Goal: Task Accomplishment & Management: Manage account settings

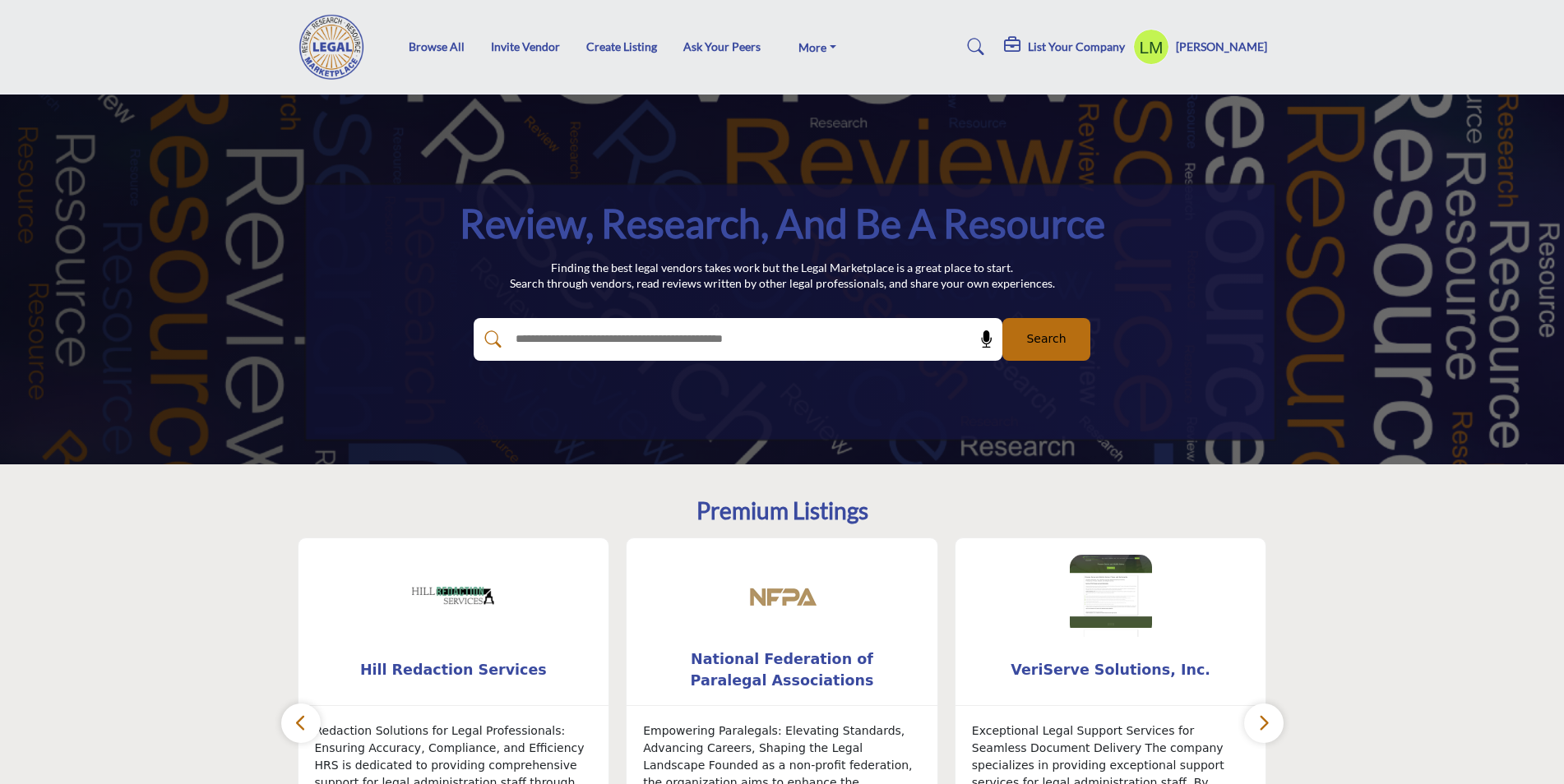
click at [1225, 46] on h5 "[PERSON_NAME]" at bounding box center [1222, 47] width 91 height 17
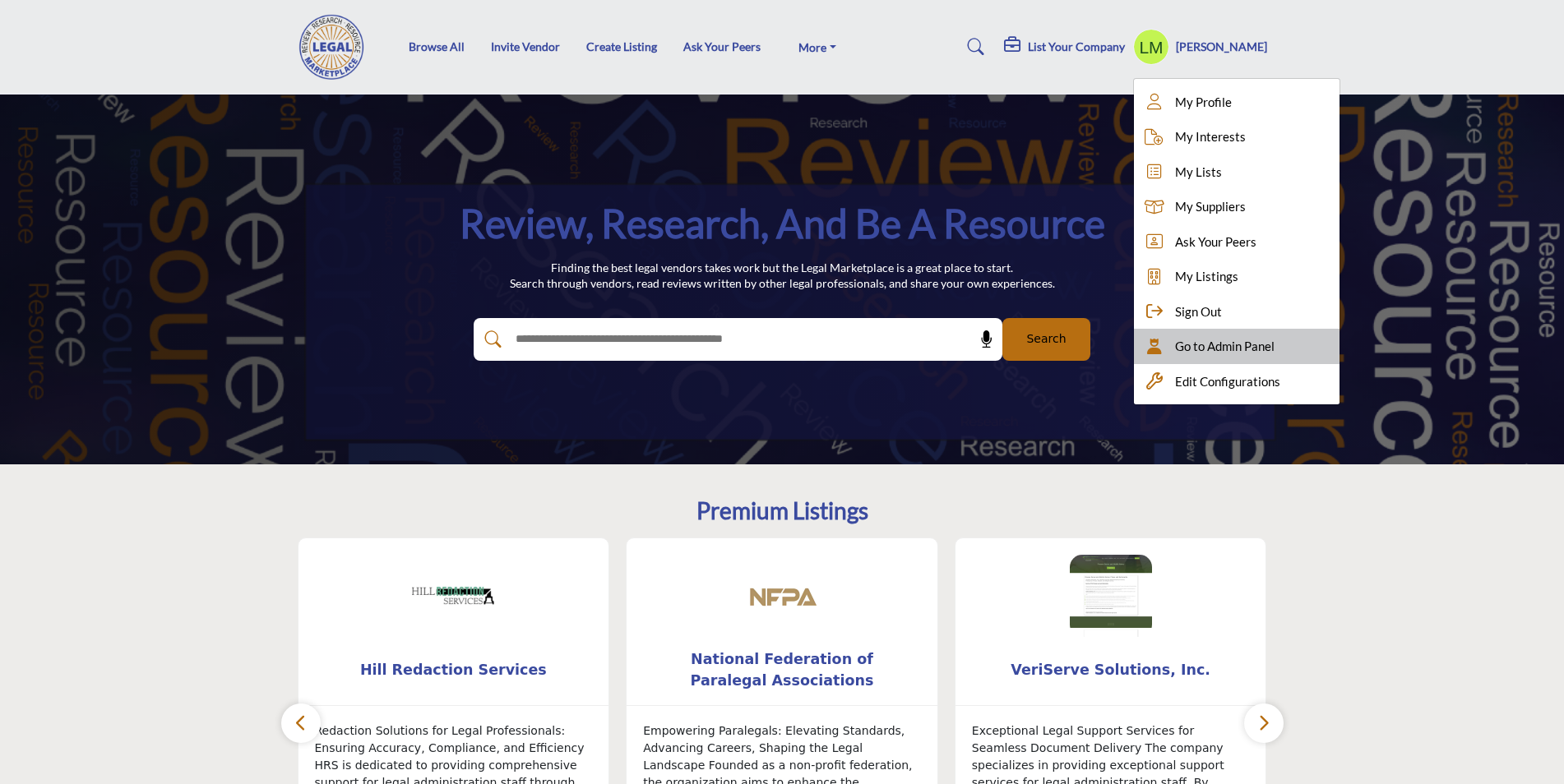
click at [1213, 343] on span "Go to Admin Panel" at bounding box center [1224, 346] width 100 height 19
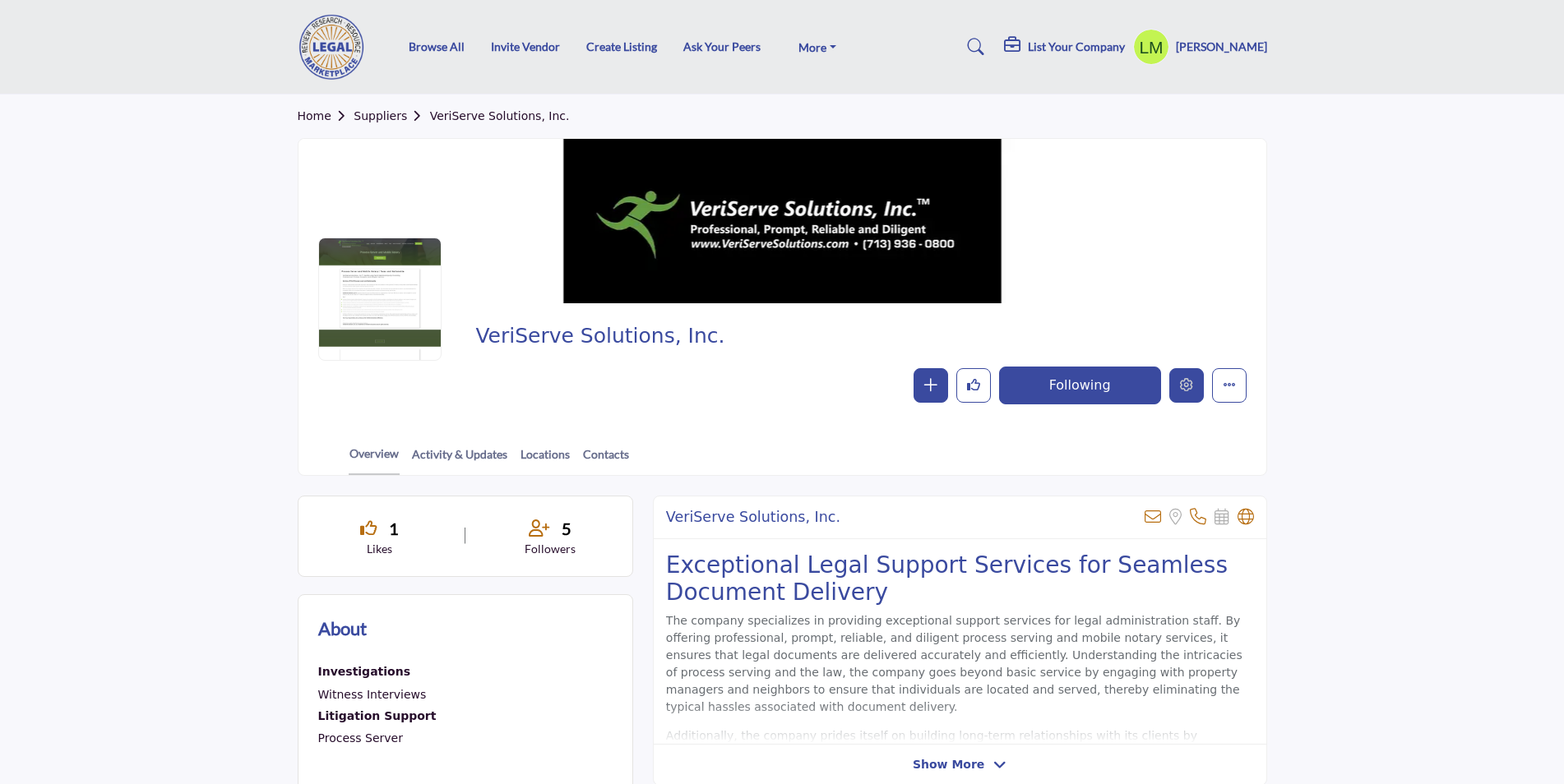
click at [1185, 379] on icon "Edit company" at bounding box center [1186, 385] width 13 height 13
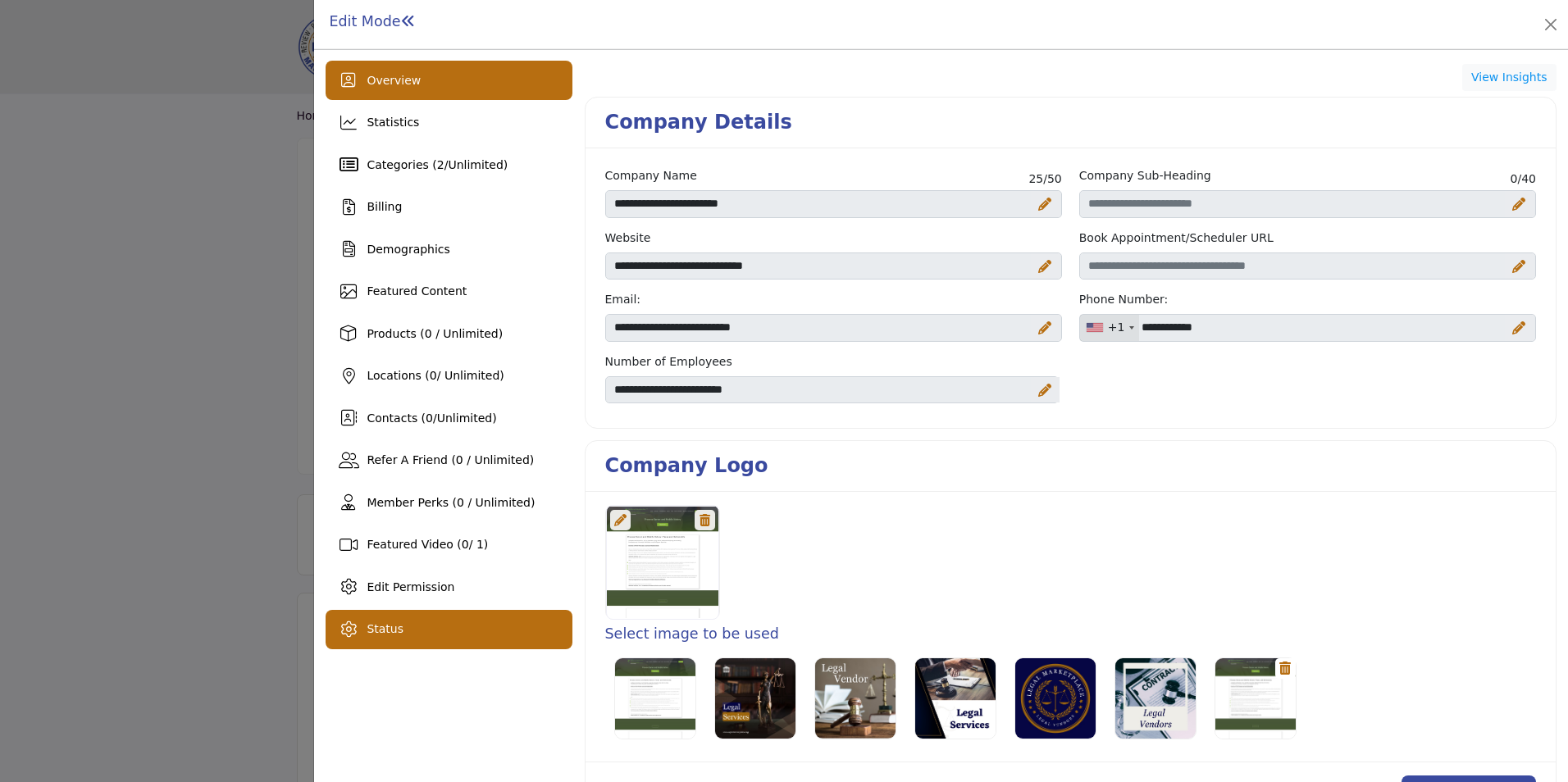
click at [382, 631] on span "Status" at bounding box center [385, 629] width 37 height 13
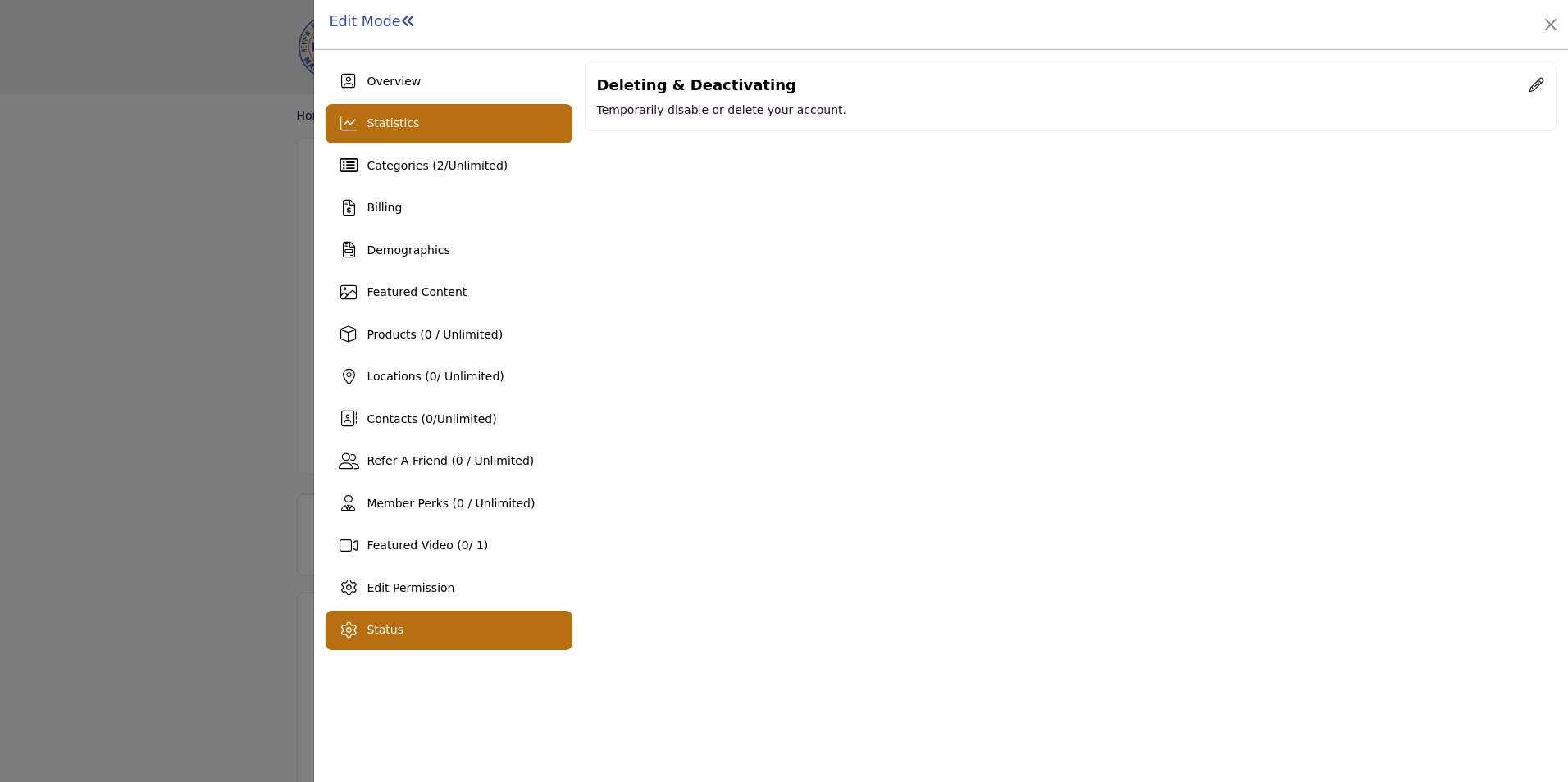
click at [399, 129] on span "Statistics" at bounding box center [392, 123] width 53 height 13
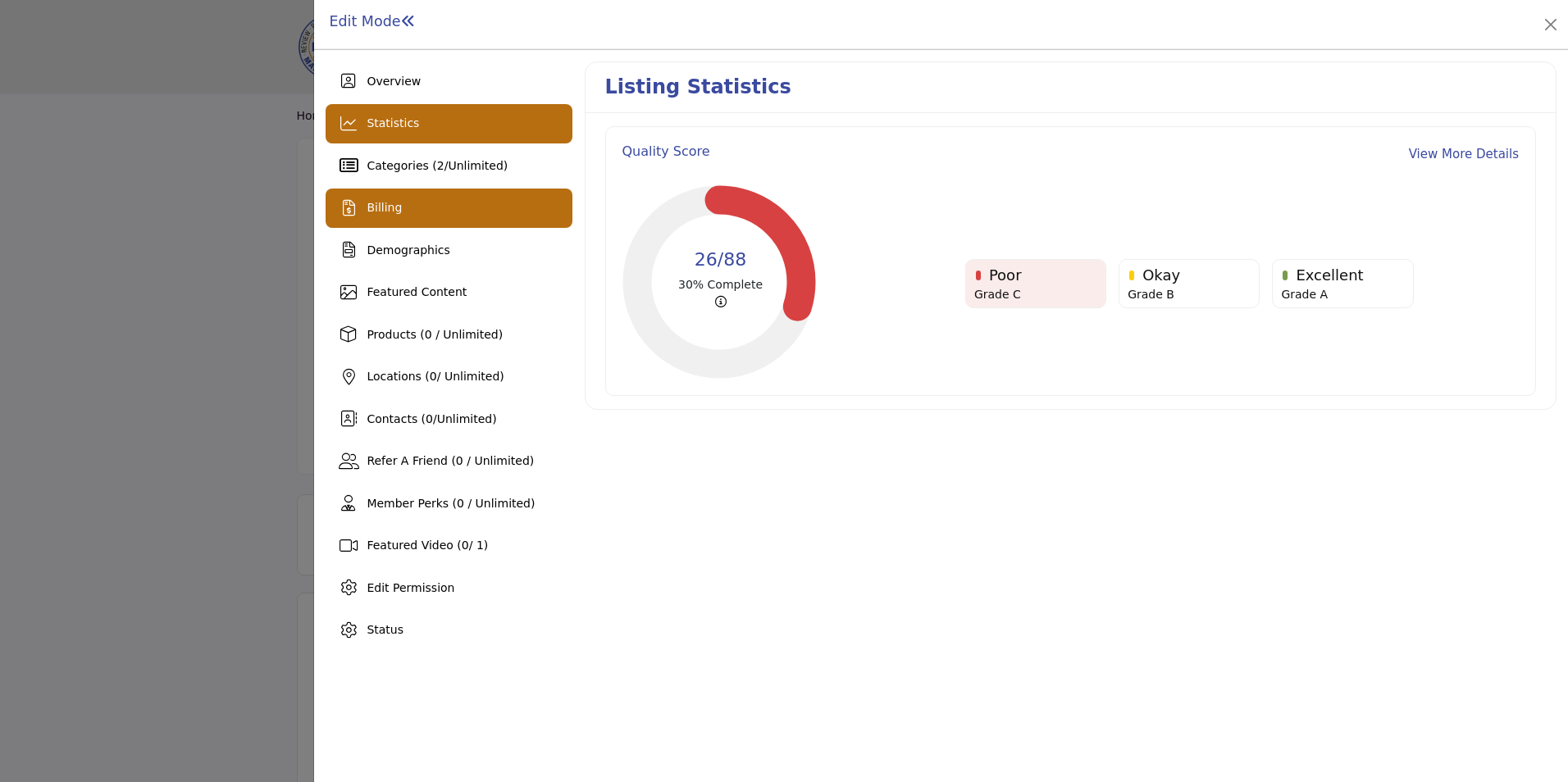
click at [379, 212] on span "Billing" at bounding box center [384, 208] width 35 height 13
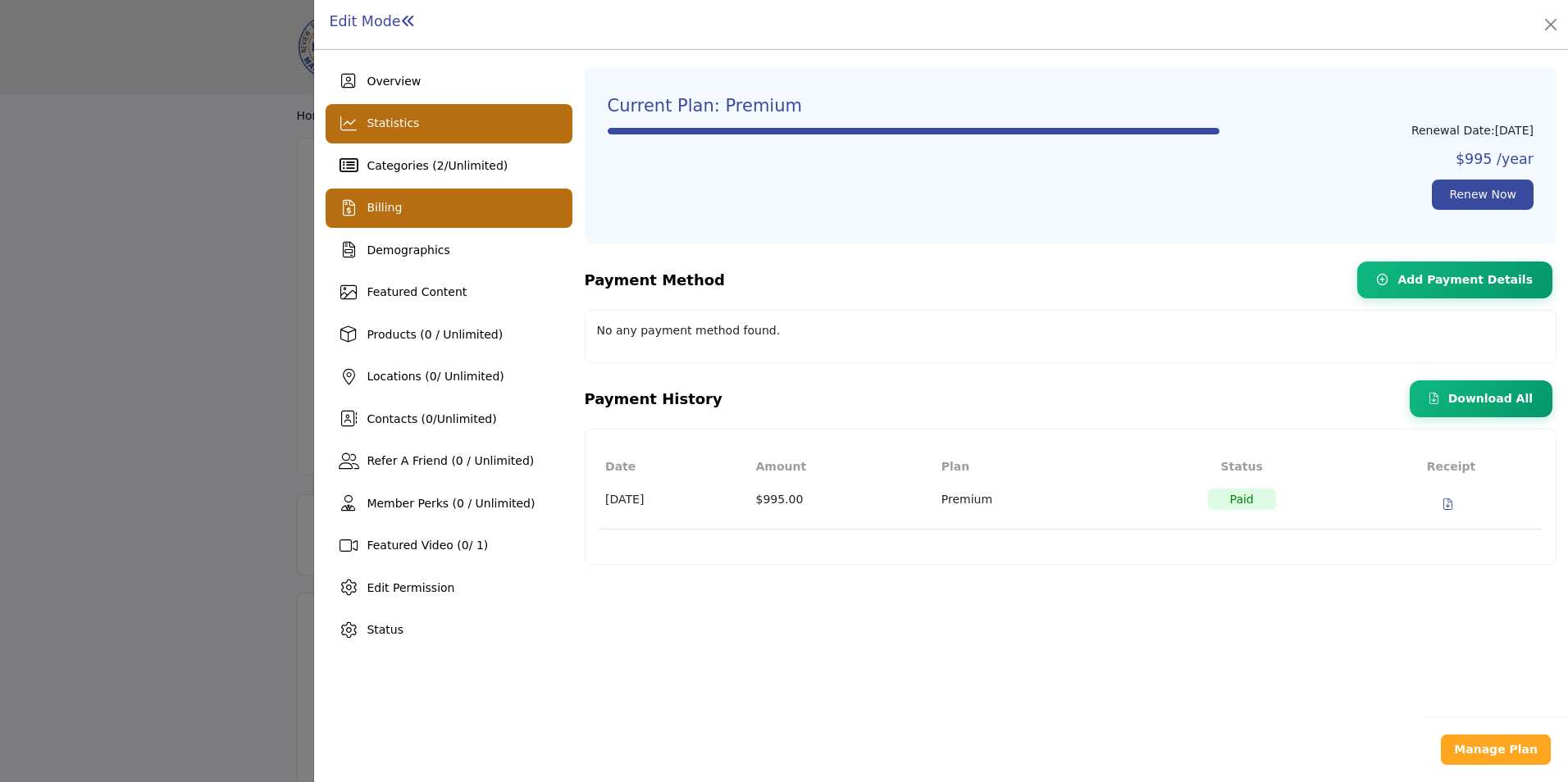
click at [405, 122] on span "Statistics" at bounding box center [392, 123] width 53 height 13
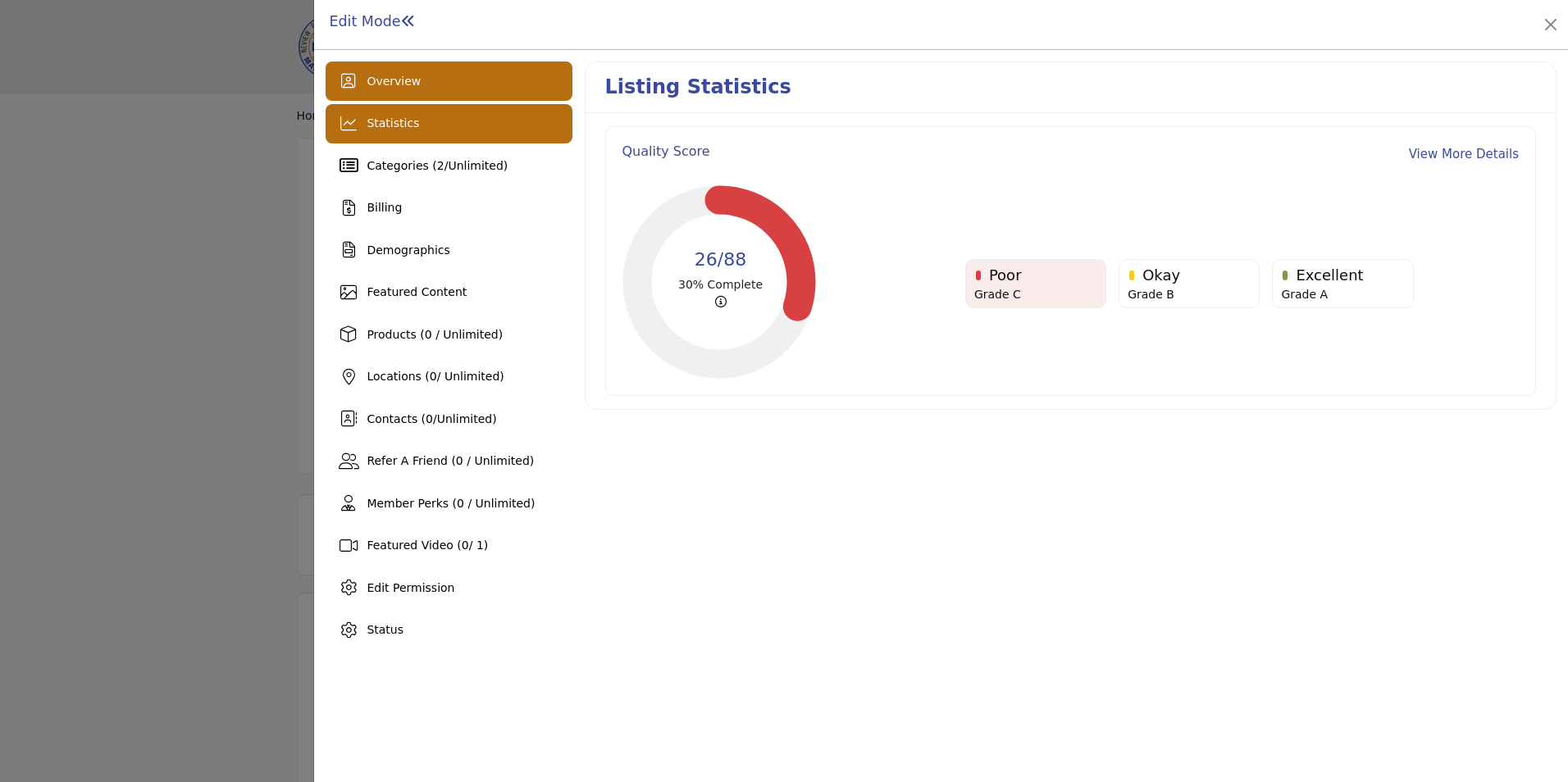
click at [388, 78] on span "Overview" at bounding box center [393, 81] width 54 height 13
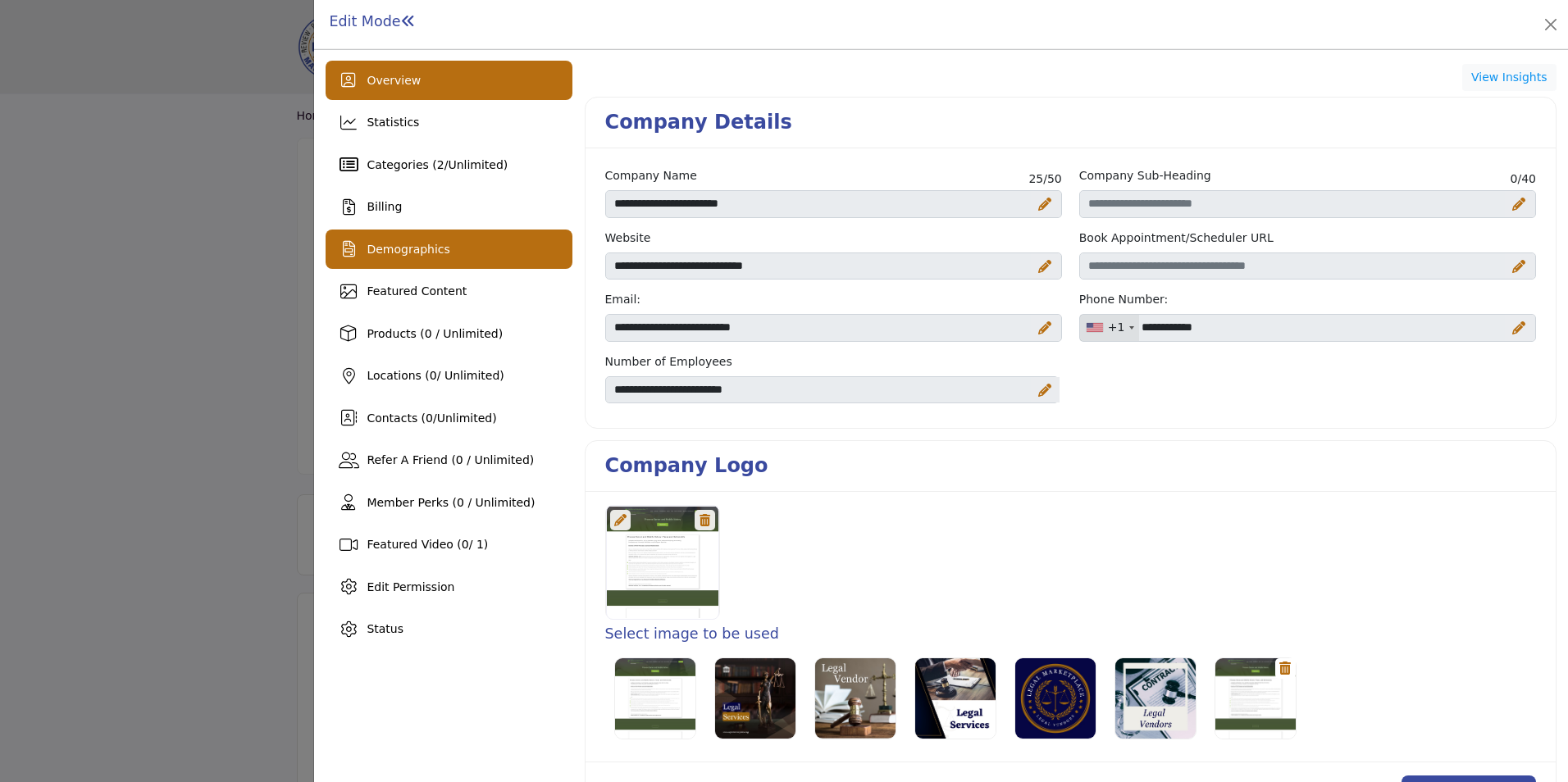
click at [388, 247] on span "Demographics" at bounding box center [407, 250] width 83 height 13
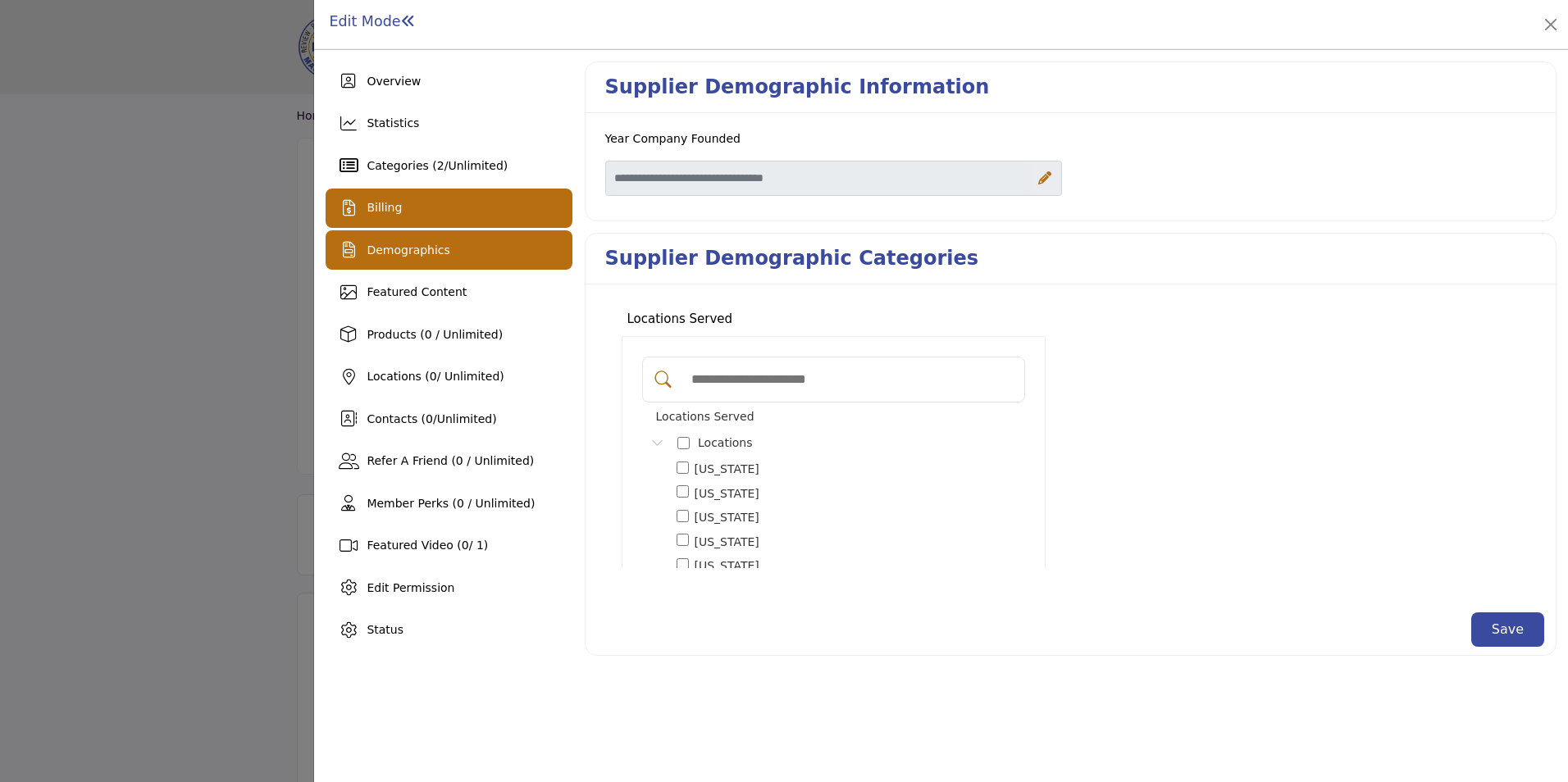
click at [425, 199] on div "Billing" at bounding box center [448, 208] width 246 height 39
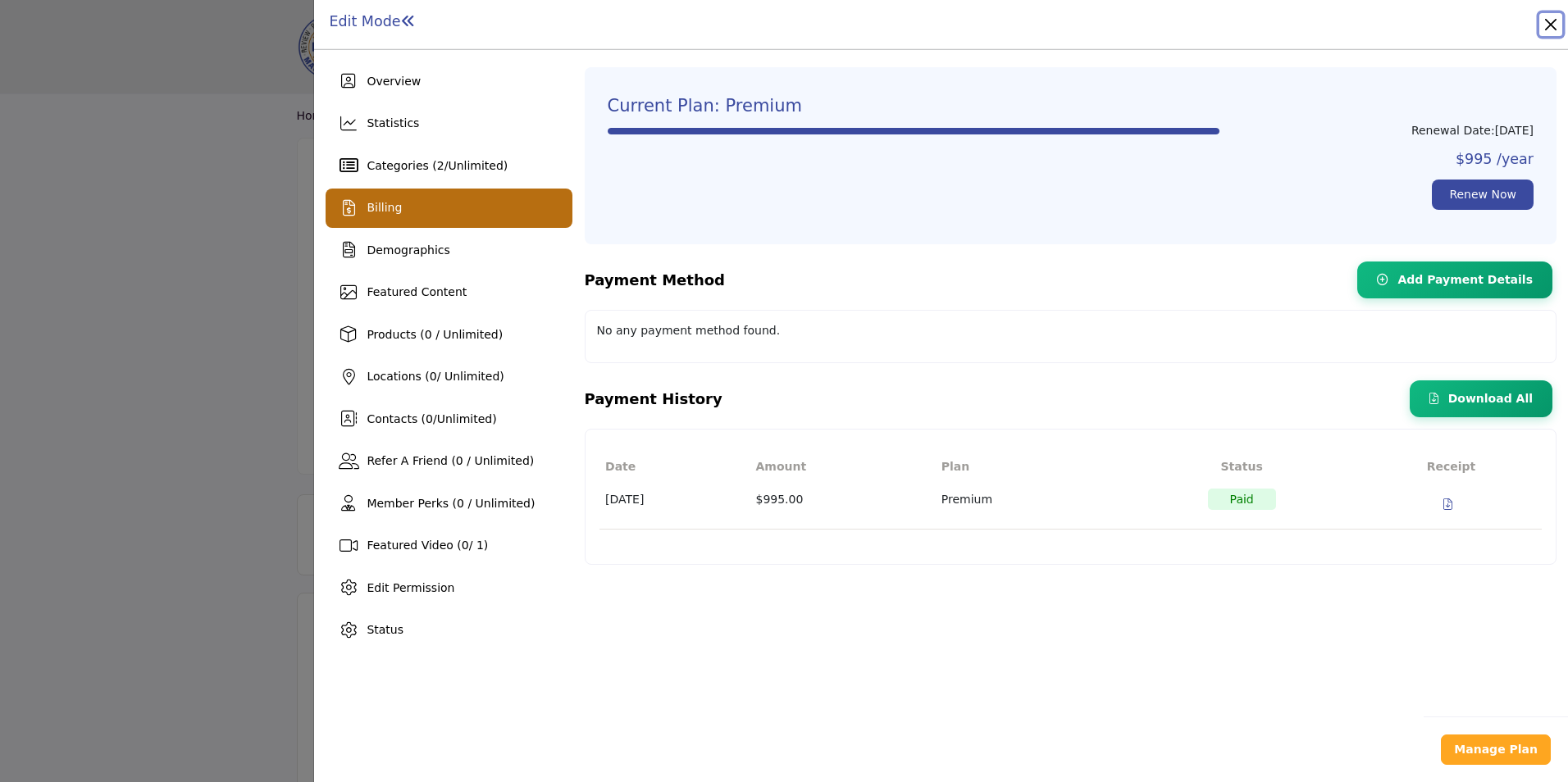
click at [1549, 25] on button "Close" at bounding box center [1550, 24] width 23 height 23
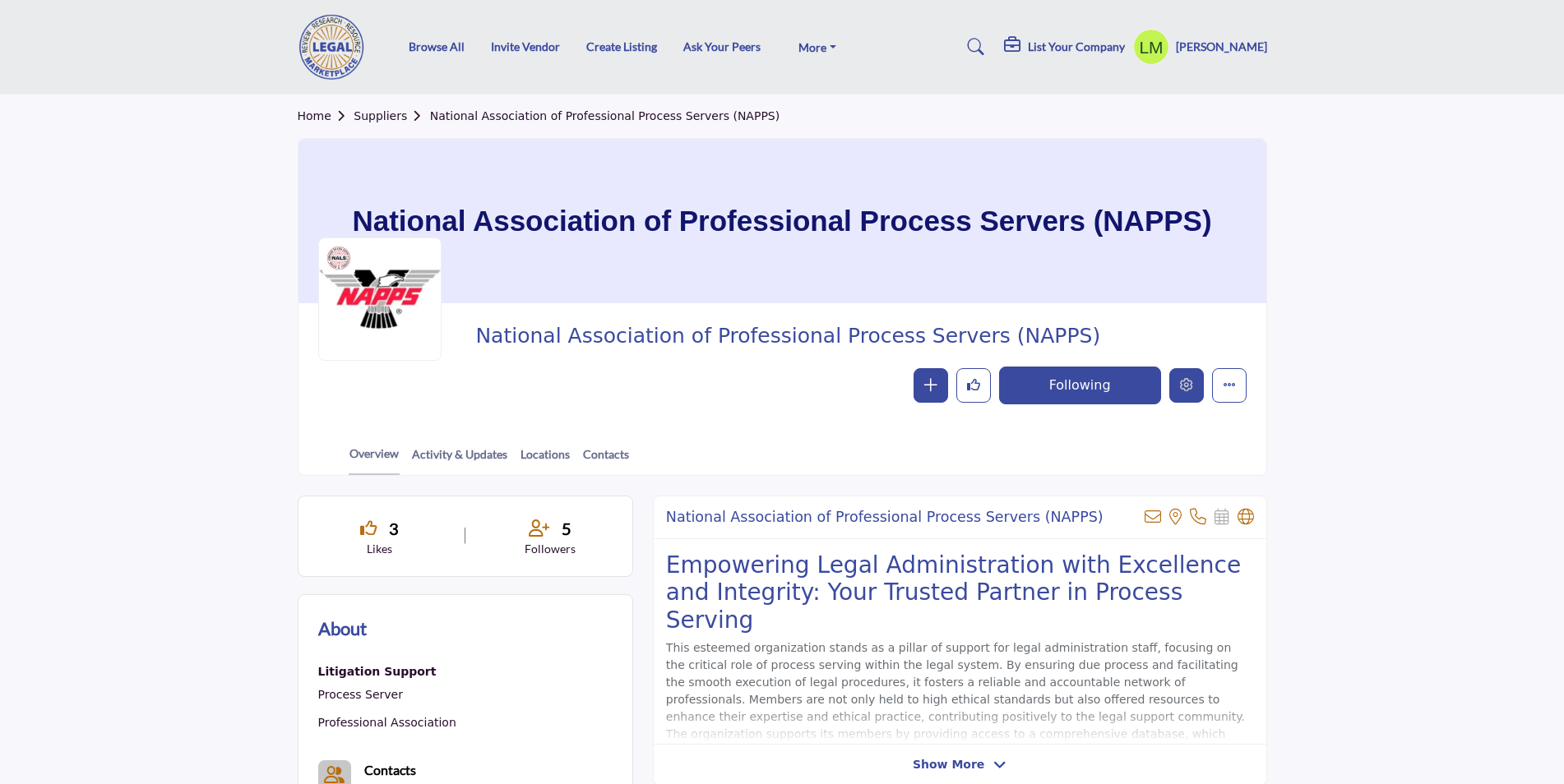
click at [1190, 373] on button "Edit company" at bounding box center [1186, 385] width 34 height 34
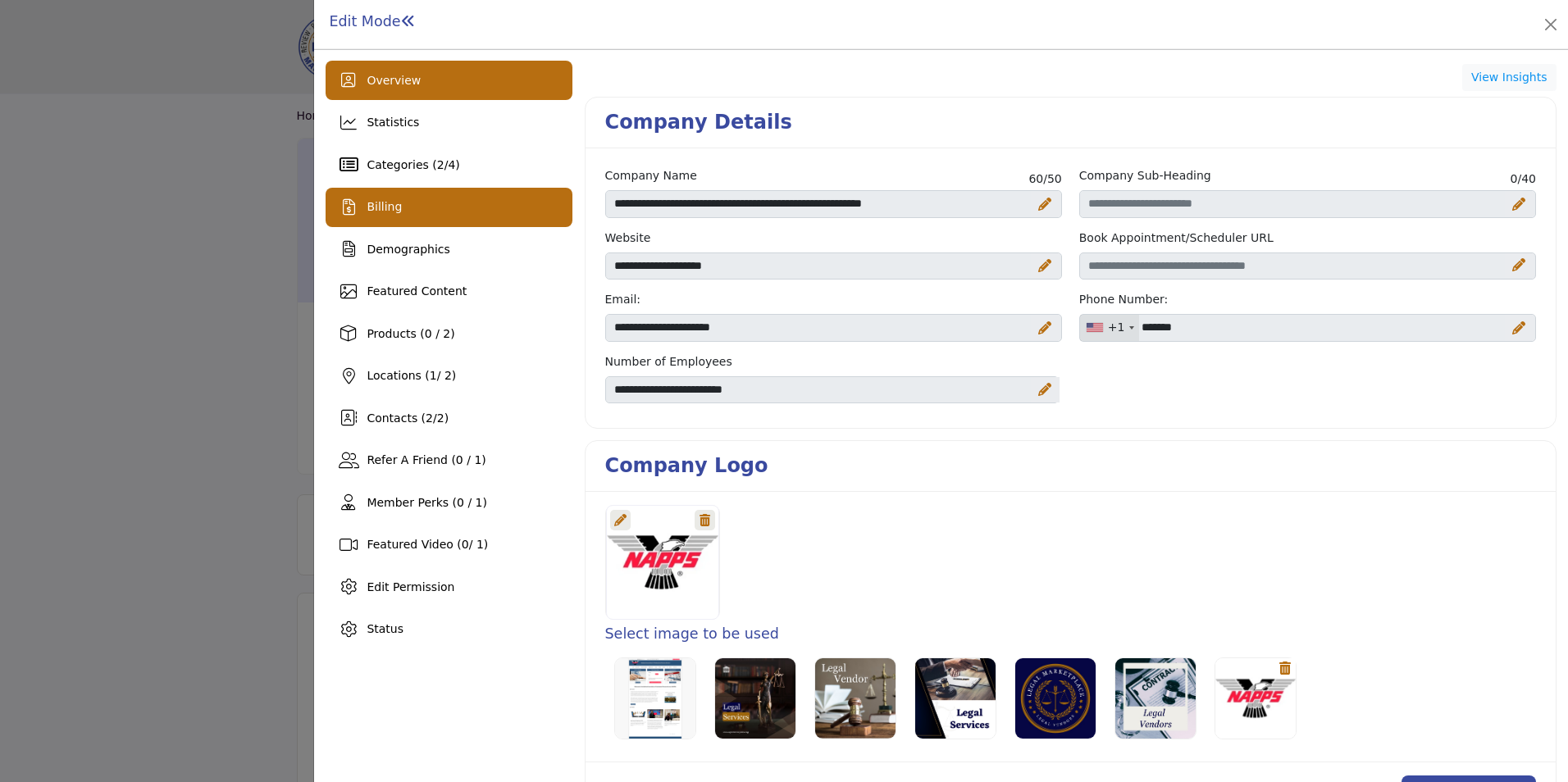
click at [393, 210] on span "Billing" at bounding box center [384, 207] width 35 height 13
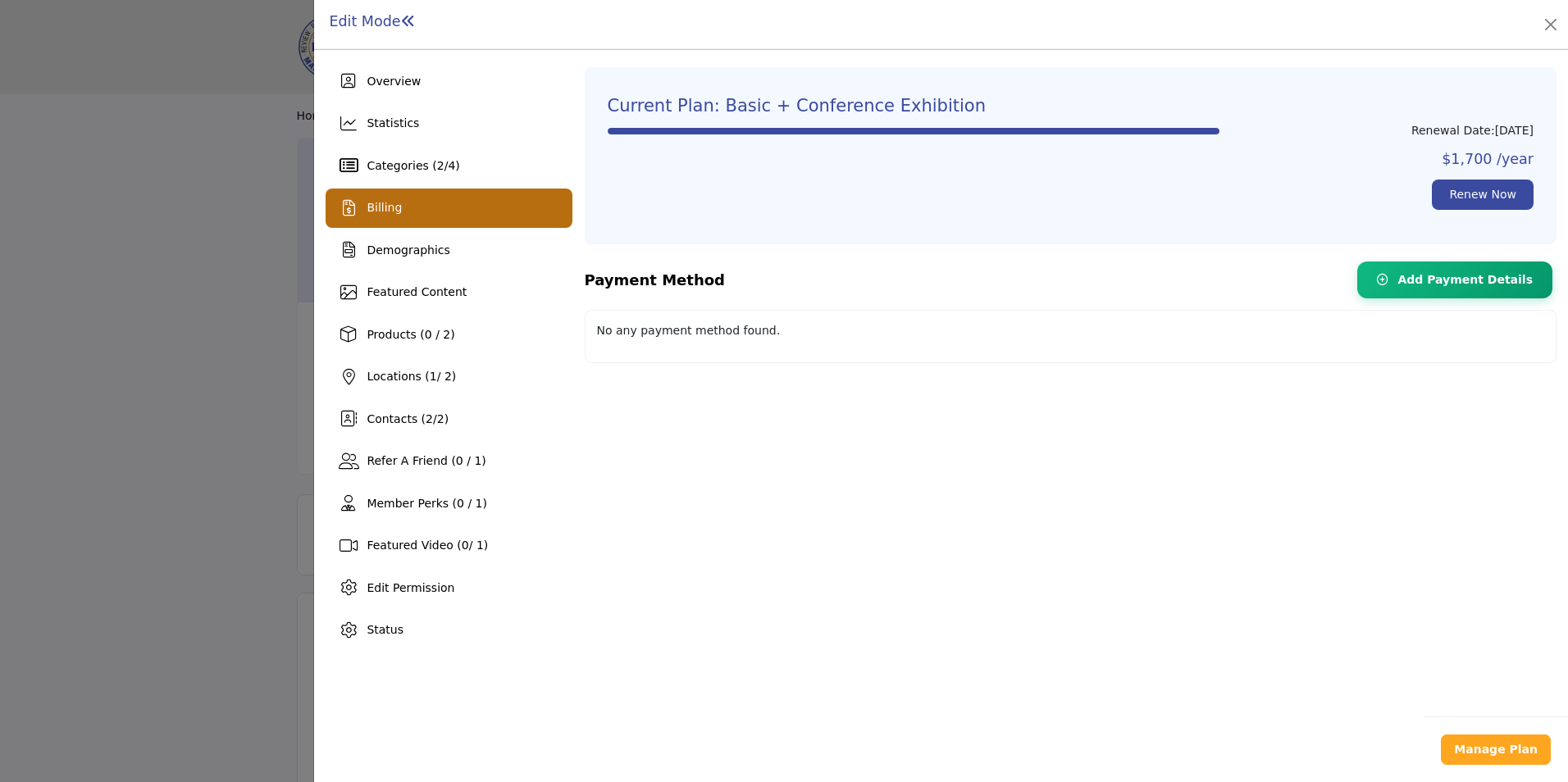
click at [349, 20] on h1 "Edit Mode" at bounding box center [371, 21] width 86 height 18
